Goal: Task Accomplishment & Management: Manage account settings

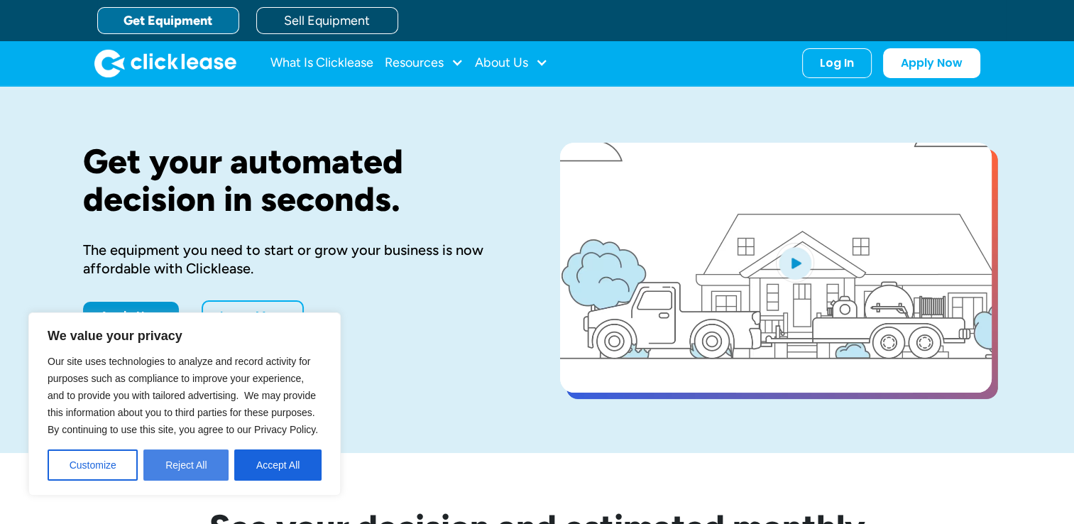
click at [180, 464] on button "Reject All" at bounding box center [185, 464] width 85 height 31
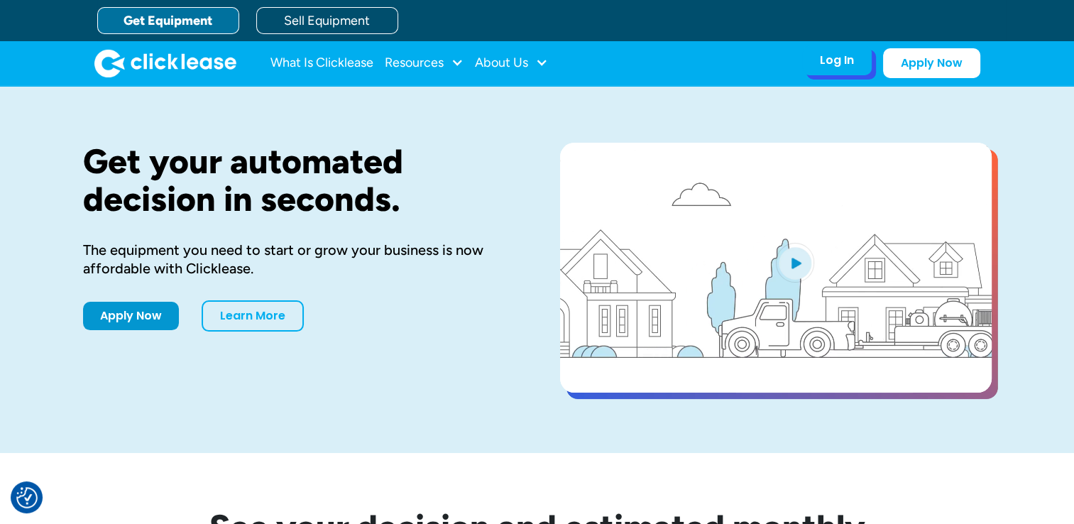
click at [828, 64] on div "Log In" at bounding box center [837, 60] width 34 height 14
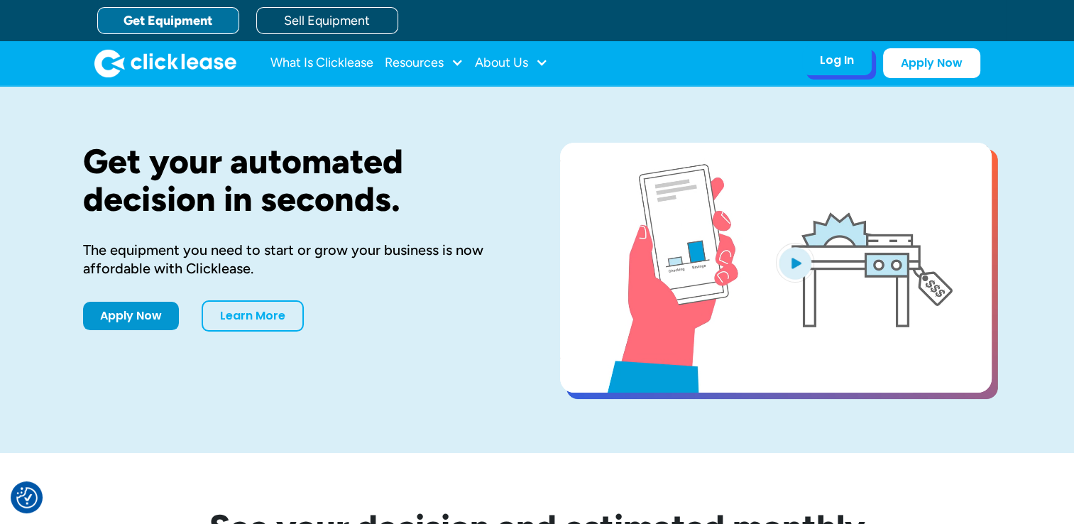
click at [833, 65] on div "Log In" at bounding box center [837, 60] width 34 height 14
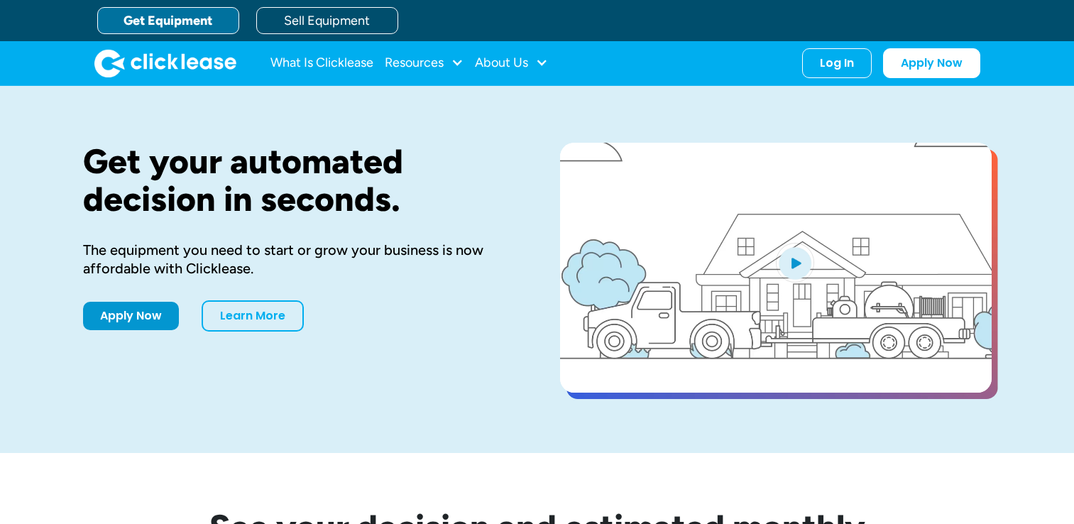
click at [826, 65] on div "Log In" at bounding box center [837, 63] width 34 height 14
click at [838, 59] on div "Log In" at bounding box center [837, 60] width 34 height 14
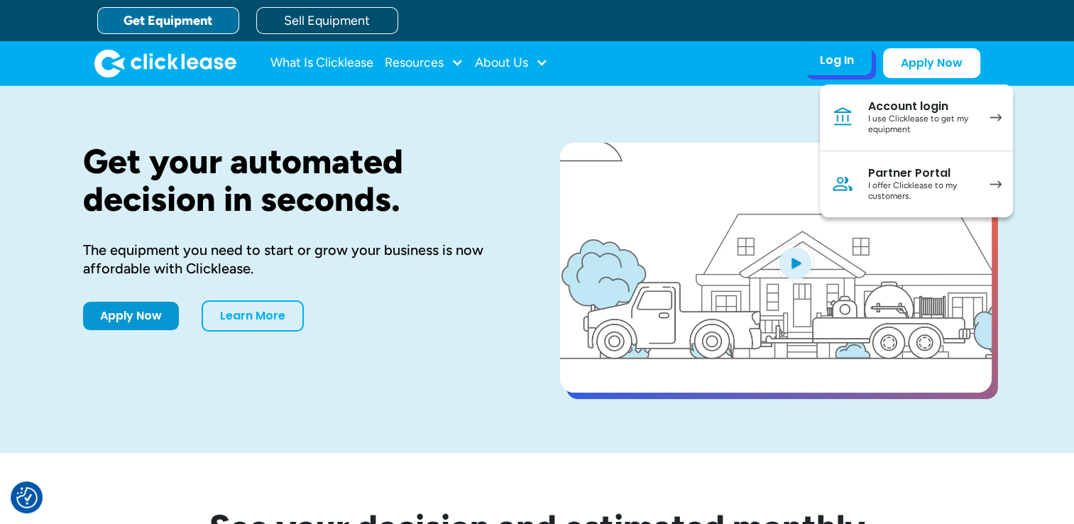
click at [882, 176] on div "Partner Portal" at bounding box center [921, 173] width 107 height 14
